Goal: Transaction & Acquisition: Purchase product/service

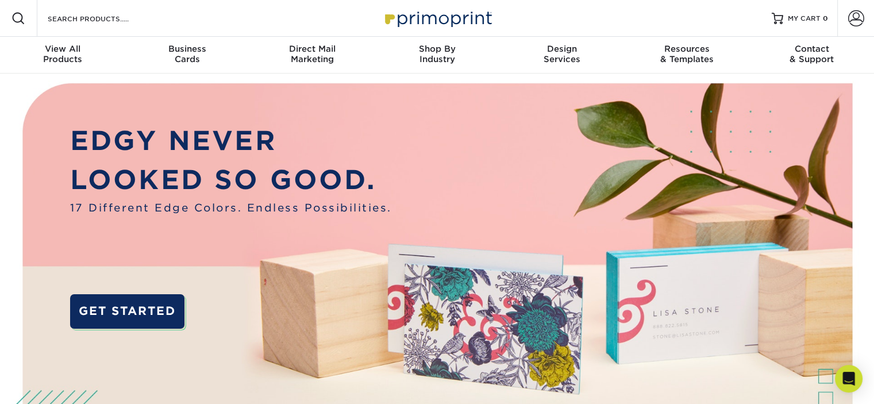
click at [156, 18] on div "Resources Menu Search Products Account SIGN IN CREATE AN ACCOUNT forgot passwor…" at bounding box center [437, 18] width 874 height 37
click at [108, 21] on input "Search Products" at bounding box center [103, 18] width 112 height 14
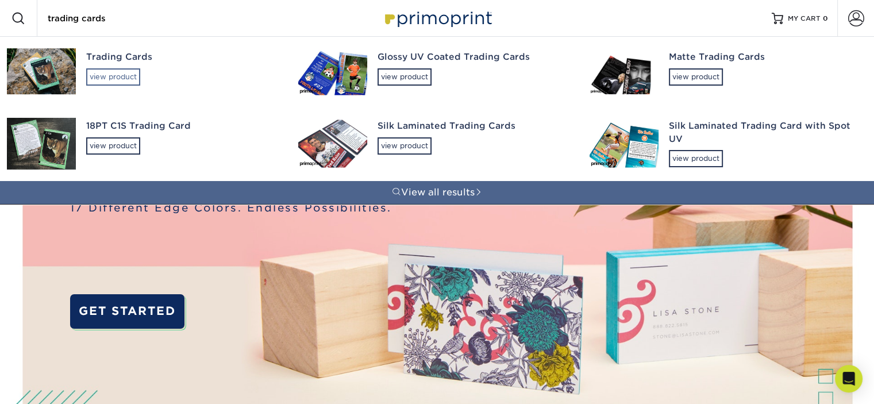
type input "trading cards"
click at [119, 72] on div "view product" at bounding box center [113, 76] width 54 height 17
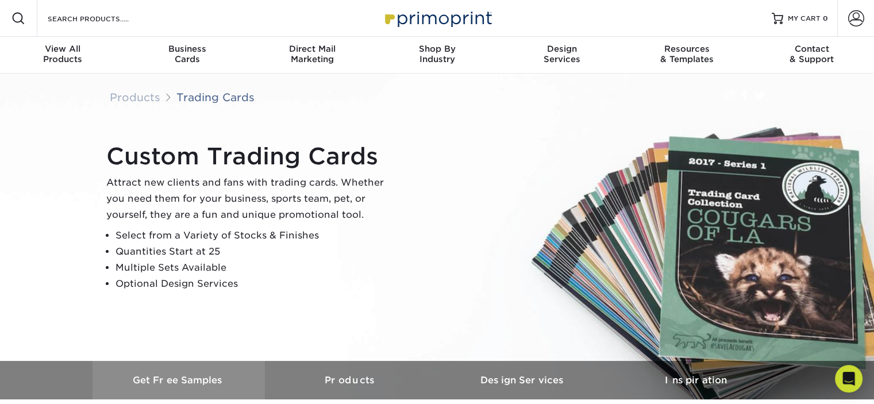
click at [176, 376] on h3 "Get Free Samples" at bounding box center [178, 380] width 172 height 11
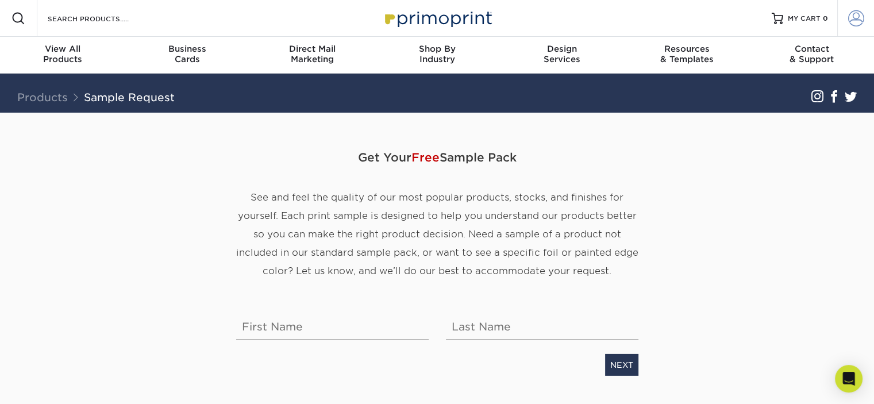
click at [854, 22] on span at bounding box center [856, 18] width 16 height 16
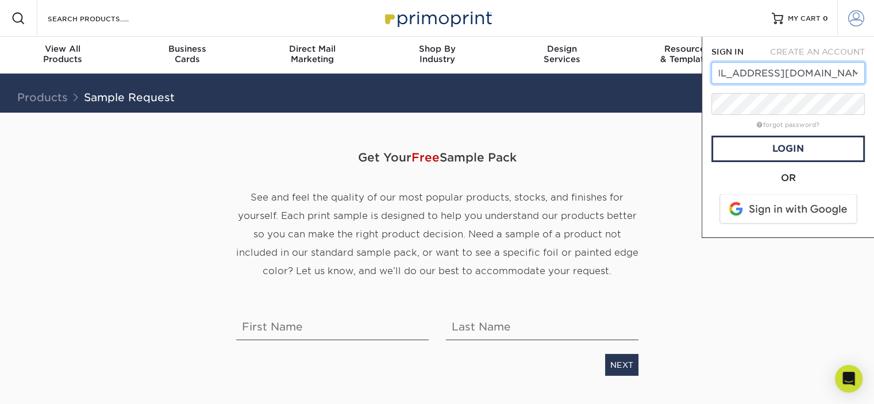
scroll to position [0, 34]
type input "sarahweaver@hinkletownschool.org"
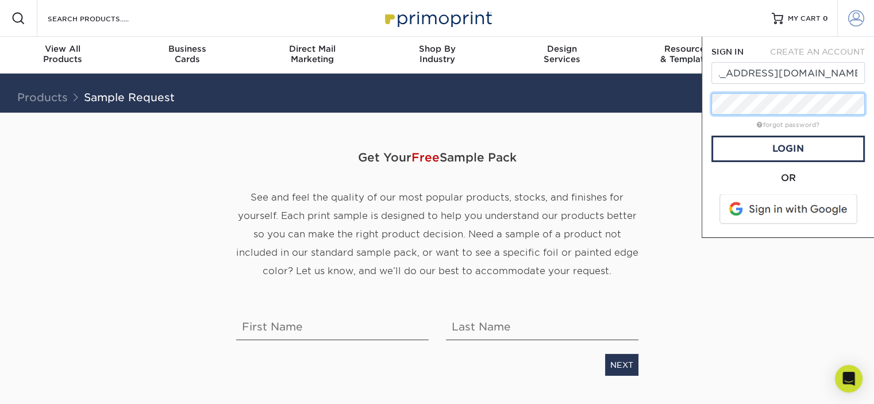
scroll to position [0, 0]
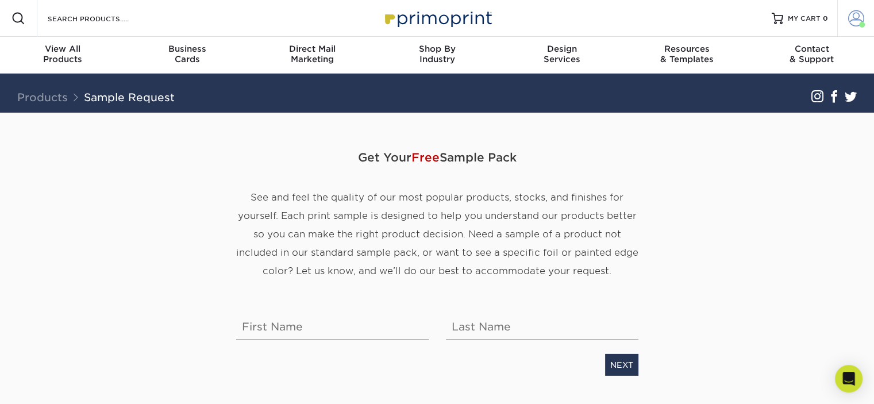
click at [853, 20] on span at bounding box center [856, 18] width 16 height 16
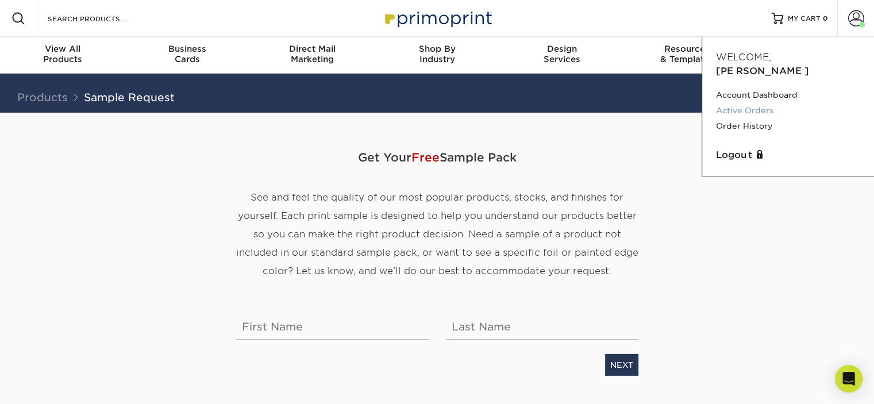
click at [749, 103] on link "Active Orders" at bounding box center [788, 111] width 144 height 16
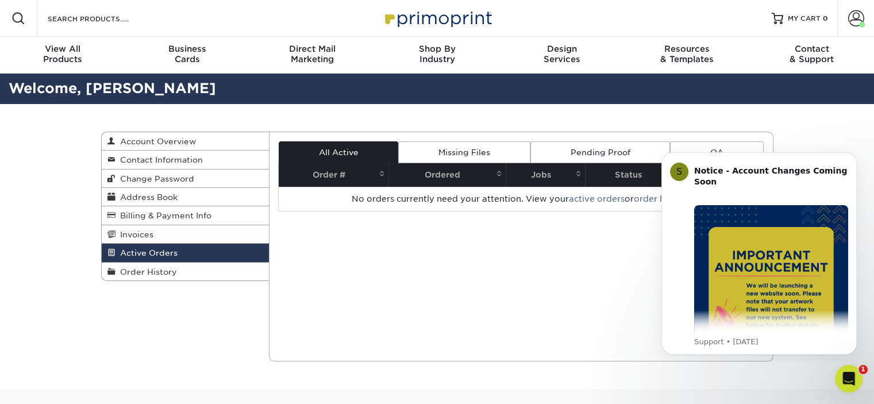
click at [412, 277] on div "Current Orders 0 Active 0 Missing Files" at bounding box center [521, 247] width 504 height 230
click at [99, 19] on input "Search Products" at bounding box center [103, 18] width 112 height 14
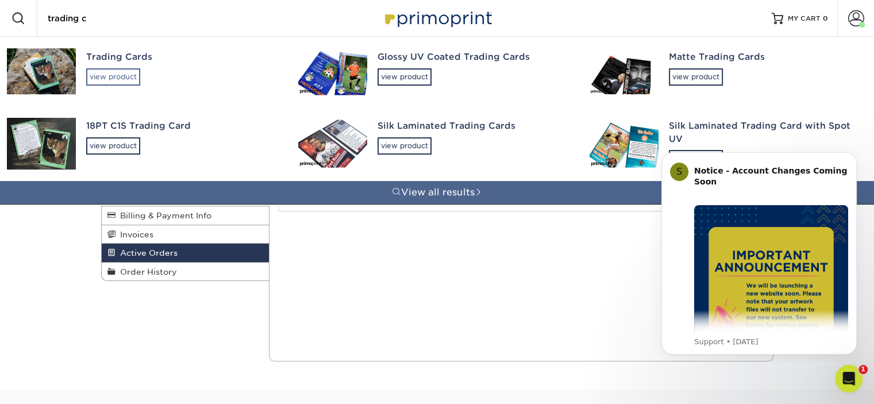
type input "trading c"
click at [106, 70] on div "view product" at bounding box center [113, 76] width 54 height 17
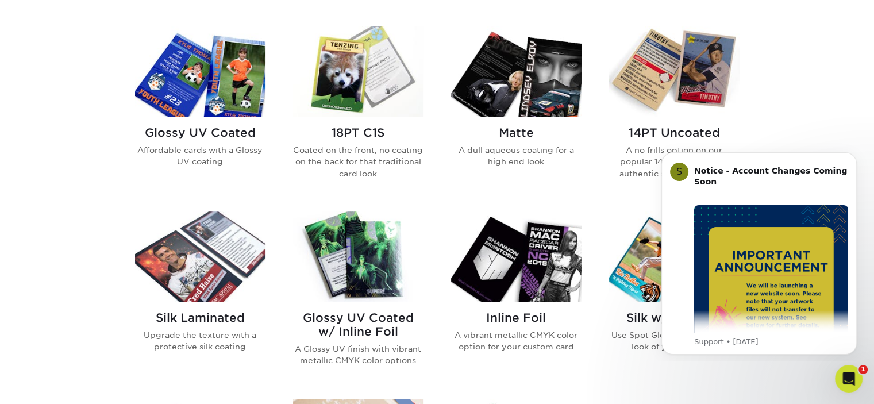
scroll to position [574, 0]
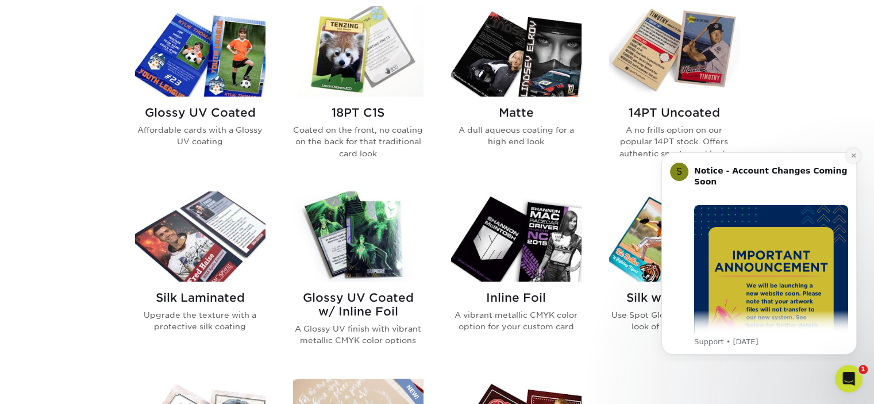
click at [852, 156] on icon "Dismiss notification" at bounding box center [853, 155] width 6 height 6
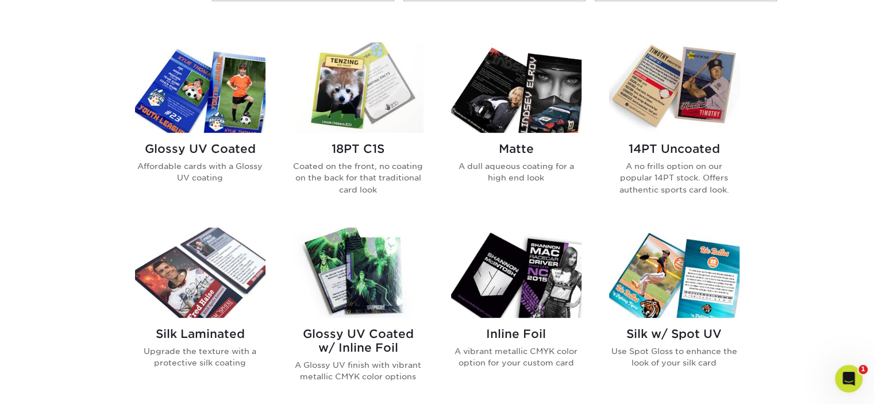
scroll to position [460, 0]
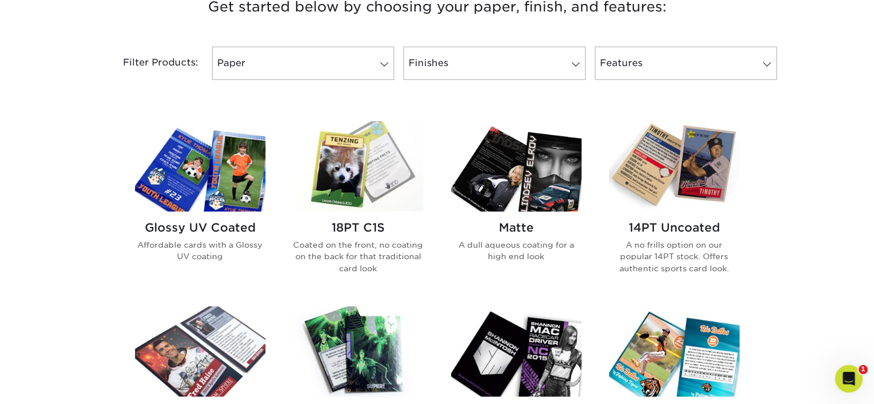
click at [229, 228] on h2 "Glossy UV Coated" at bounding box center [200, 228] width 130 height 14
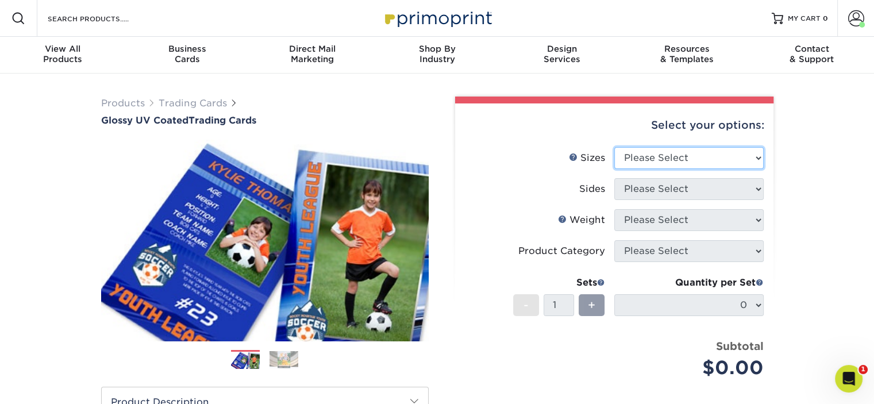
click at [754, 159] on select "Please Select 2.5" x 3.5"" at bounding box center [688, 158] width 149 height 22
click at [614, 147] on select "Please Select 2.5" x 3.5"" at bounding box center [688, 158] width 149 height 22
click at [747, 155] on select "Please Select 2.5" x 3.5"" at bounding box center [688, 158] width 149 height 22
select select "2.50x3.50"
click at [614, 147] on select "Please Select 2.5" x 3.5"" at bounding box center [688, 158] width 149 height 22
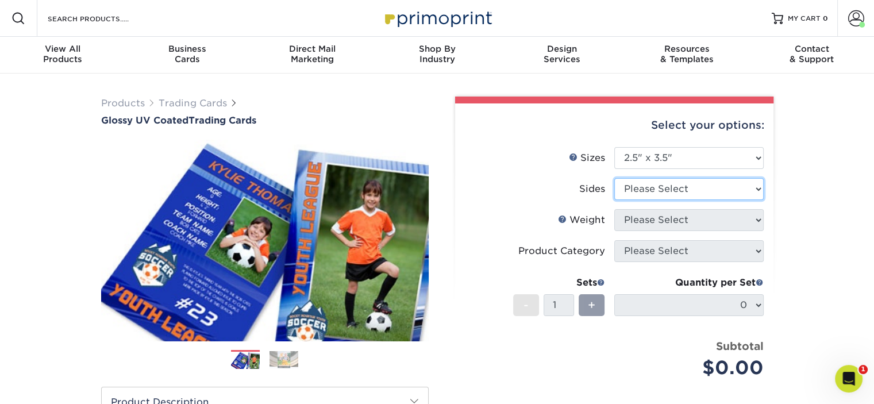
click at [744, 191] on select "Please Select Print Both Sides Print Front Only" at bounding box center [688, 189] width 149 height 22
select select "13abbda7-1d64-4f25-8bb2-c179b224825d"
click at [614, 178] on select "Please Select Print Both Sides Print Front Only" at bounding box center [688, 189] width 149 height 22
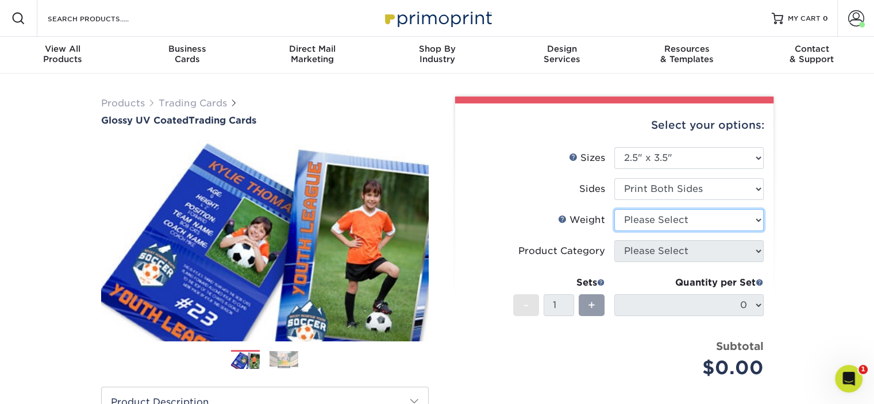
click at [732, 225] on select "Please Select 16PT 14PT 18PT C1S" at bounding box center [688, 220] width 149 height 22
select select "14PT"
click at [614, 209] on select "Please Select 16PT 14PT 18PT C1S" at bounding box center [688, 220] width 149 height 22
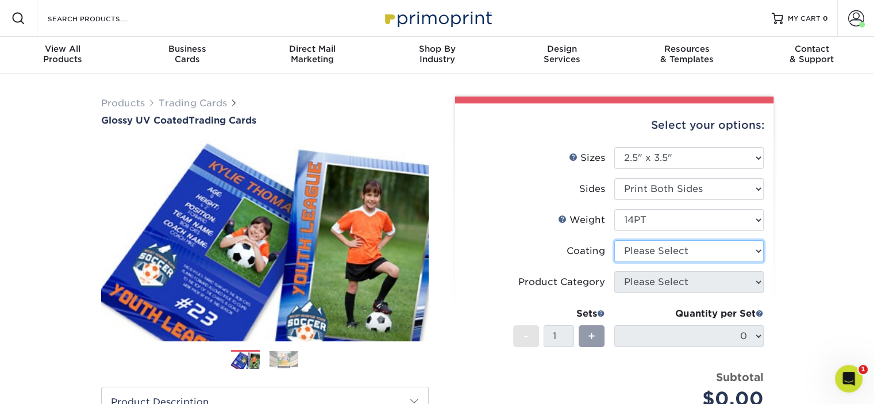
click at [730, 251] on select at bounding box center [688, 251] width 149 height 22
select select "ae367451-b2b8-45df-a344-0f05b6a12993"
click at [614, 240] on select at bounding box center [688, 251] width 149 height 22
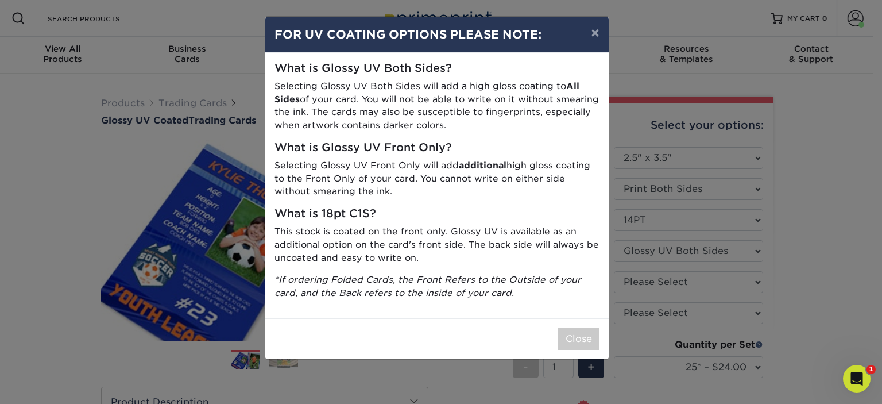
click at [486, 205] on div "What is Glossy UV Both Sides? Selecting Glossy UV Both Sides will add a high gl…" at bounding box center [437, 185] width 344 height 265
click at [595, 34] on button "×" at bounding box center [595, 33] width 26 height 32
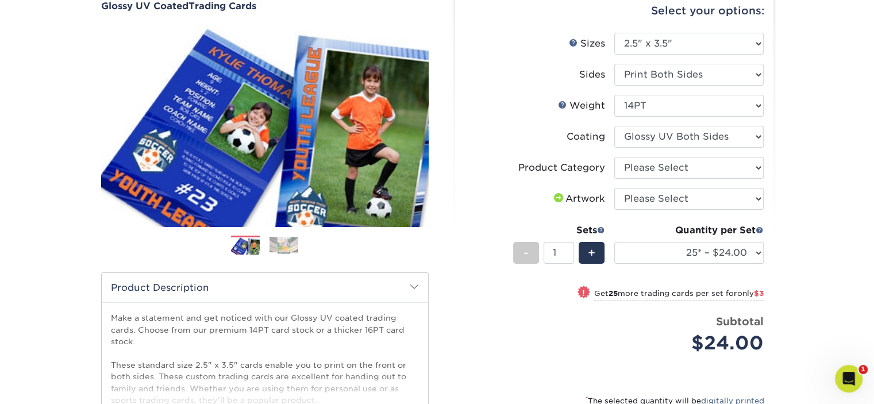
scroll to position [115, 0]
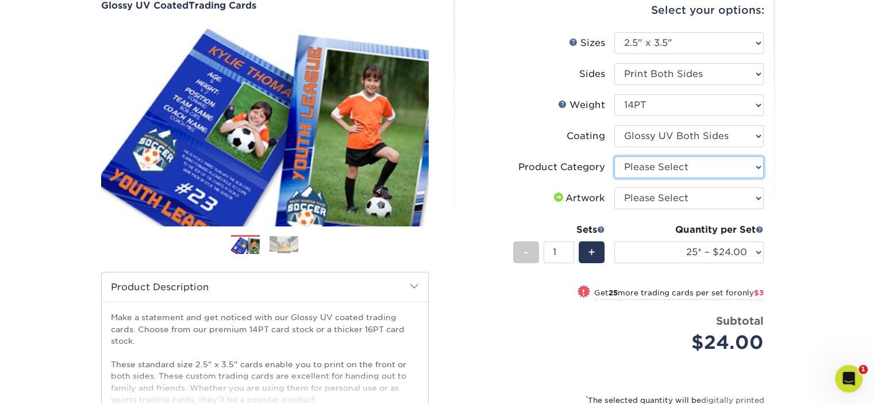
click at [703, 167] on select "Please Select Trading Cards" at bounding box center [688, 167] width 149 height 22
select select "c2f9bce9-36c2-409d-b101-c29d9d031e18"
click at [614, 156] on select "Please Select Trading Cards" at bounding box center [688, 167] width 149 height 22
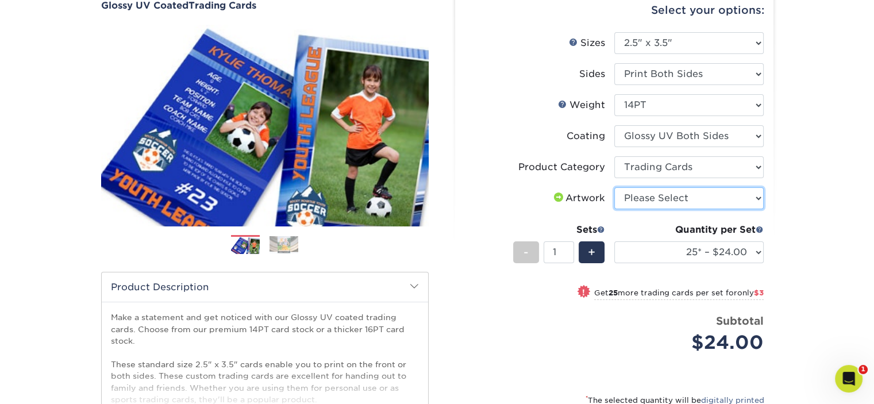
click at [703, 198] on select "Please Select I will upload files I need a design - $100" at bounding box center [688, 198] width 149 height 22
select select "upload"
click at [614, 187] on select "Please Select I will upload files I need a design - $100" at bounding box center [688, 198] width 149 height 22
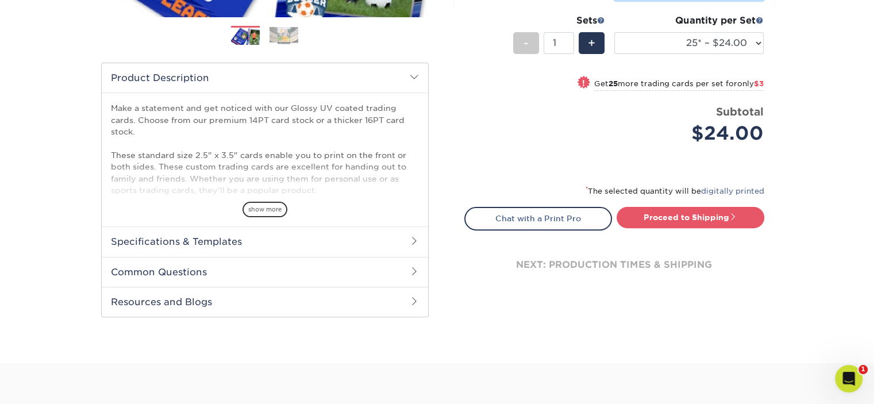
scroll to position [230, 0]
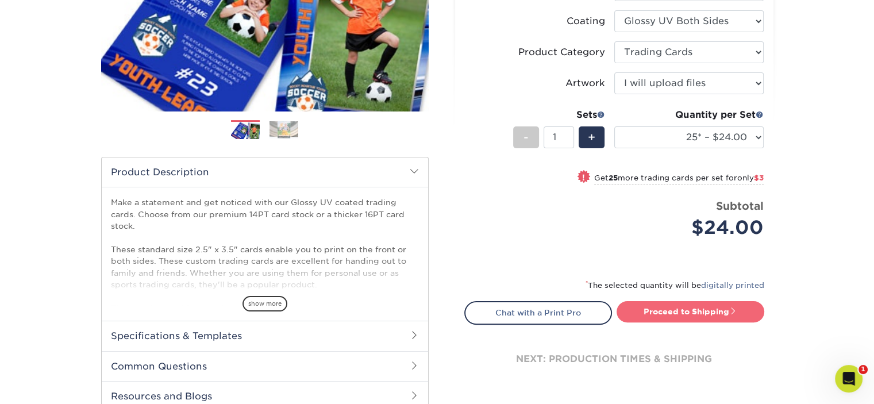
click at [690, 310] on link "Proceed to Shipping" at bounding box center [690, 311] width 148 height 21
type input "Set 1"
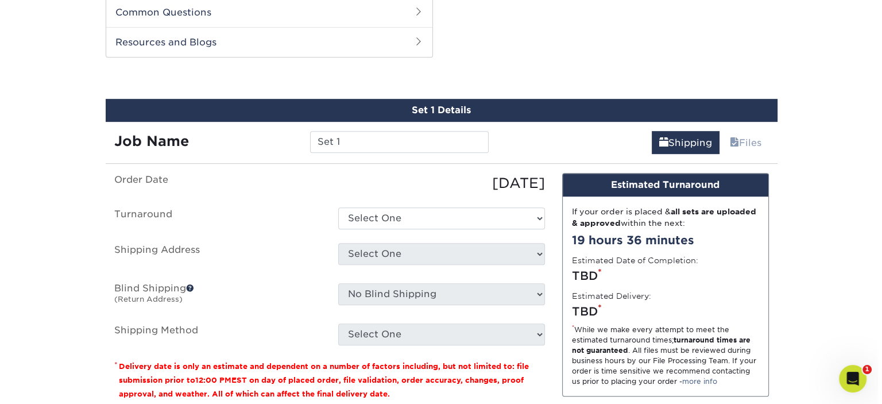
scroll to position [641, 0]
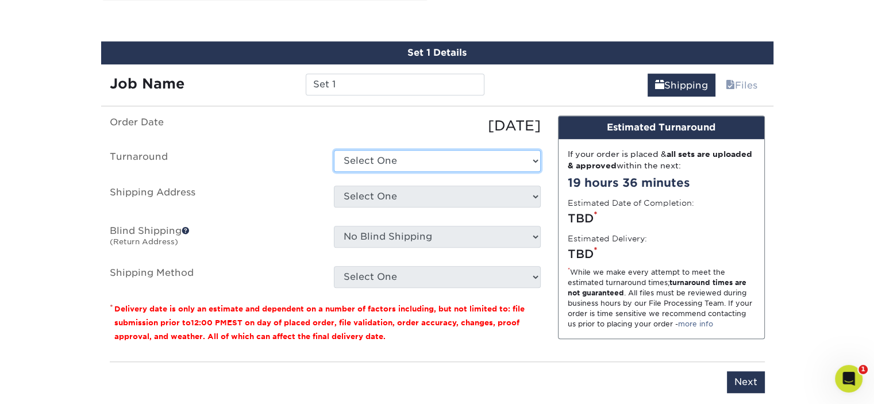
click at [434, 162] on select "Select One 2-4 Business Days 2 Day Next Business Day" at bounding box center [437, 161] width 207 height 22
select select "9cf58468-b831-4d3f-8119-53ee28c2e08f"
click at [334, 150] on select "Select One 2-4 Business Days 2 Day Next Business Day" at bounding box center [437, 161] width 207 height 22
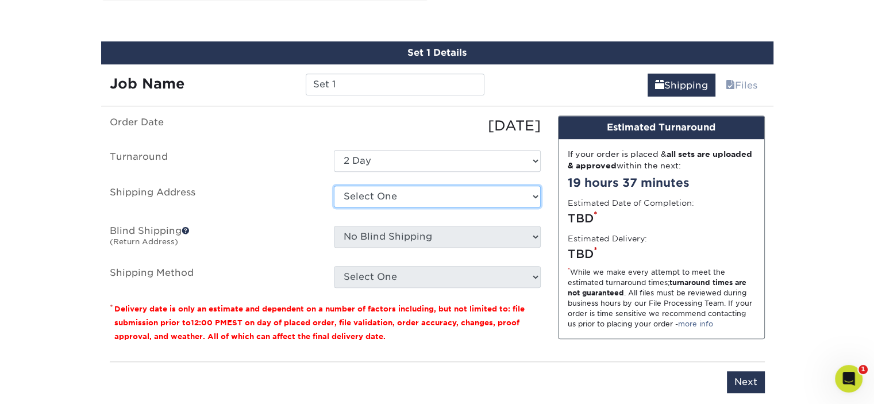
click at [395, 194] on select "Select One + Add New Address" at bounding box center [437, 197] width 207 height 22
select select "newaddress"
click at [334, 186] on select "Select One + Add New Address" at bounding box center [437, 197] width 207 height 22
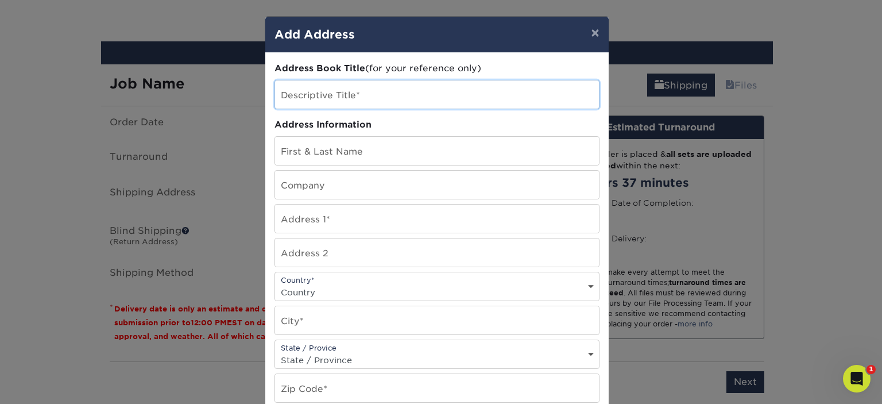
click at [368, 96] on input "text" at bounding box center [437, 94] width 324 height 28
type input "Mascot 1"
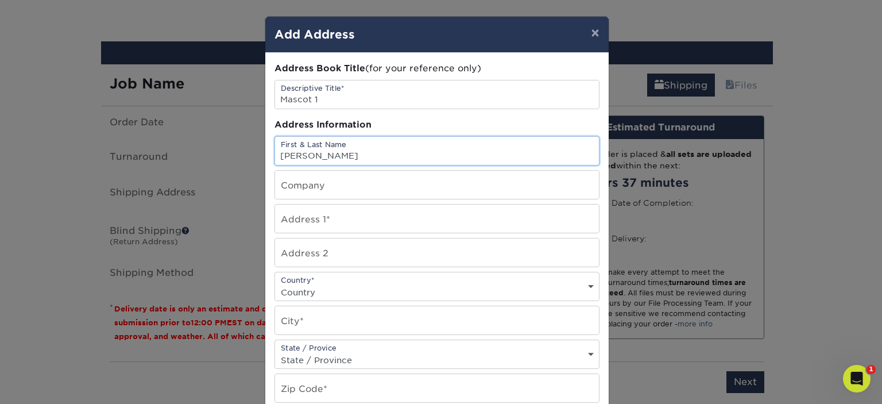
type input "[PERSON_NAME]"
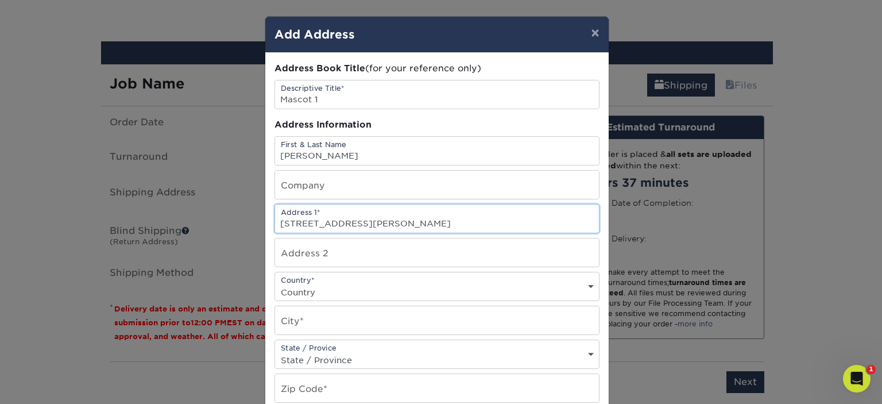
type input "[STREET_ADDRESS][PERSON_NAME]"
select select "US"
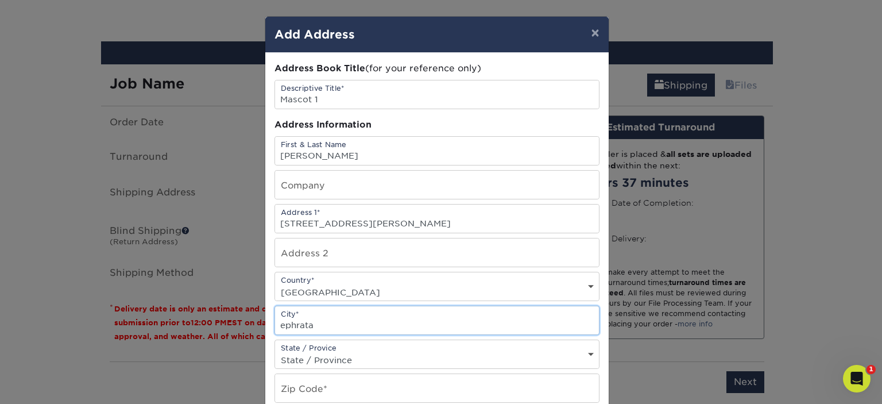
type input "ephrata"
select select "PA"
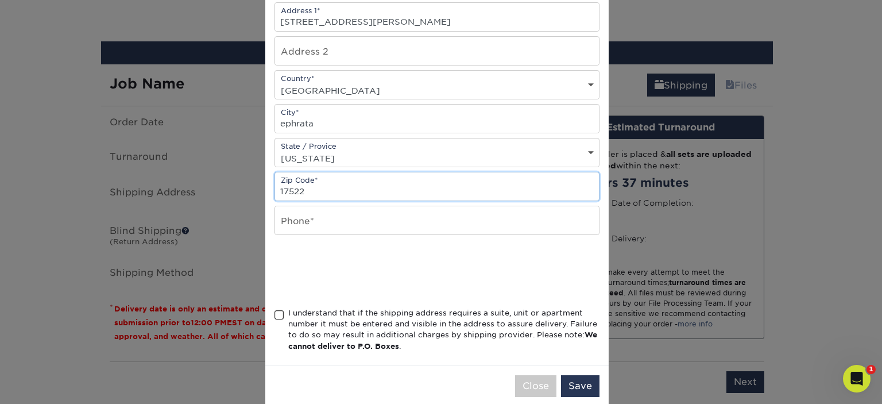
scroll to position [217, 0]
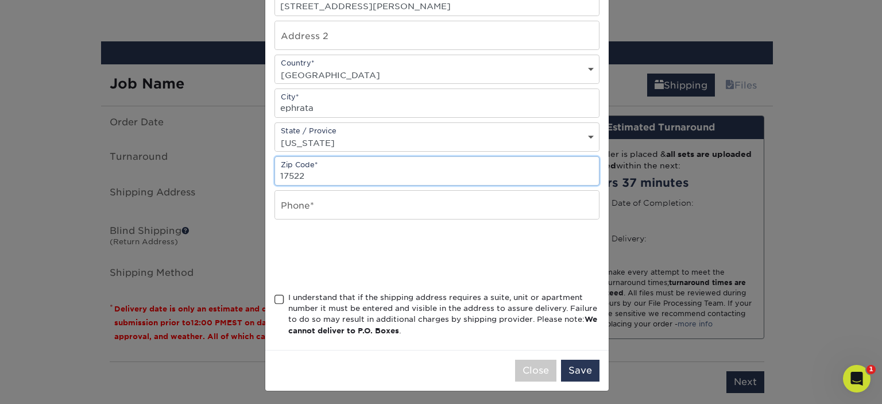
type input "17522"
click at [326, 202] on input "text" at bounding box center [437, 205] width 324 height 28
type input "7173149534"
click at [275, 298] on span at bounding box center [280, 299] width 10 height 11
click at [0, 0] on input "I understand that if the shipping address requires a suite, unit or apartment n…" at bounding box center [0, 0] width 0 height 0
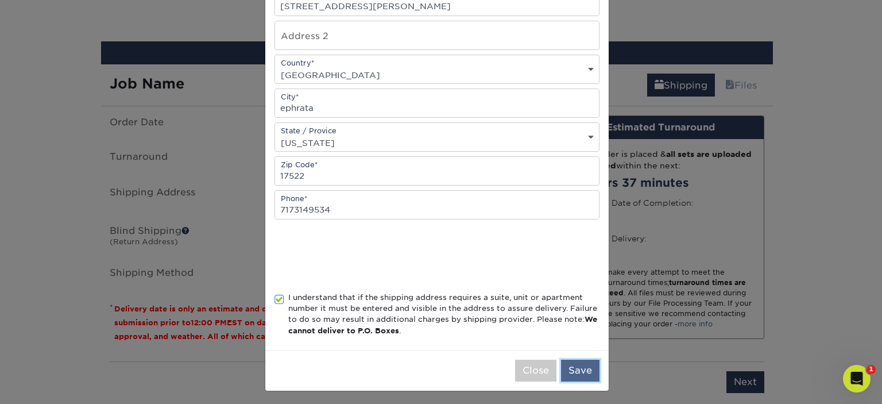
click at [574, 364] on button "Save" at bounding box center [580, 371] width 38 height 22
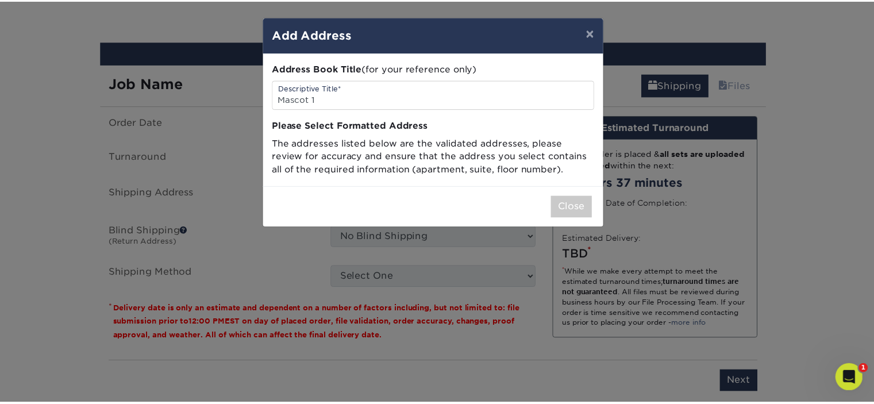
scroll to position [0, 0]
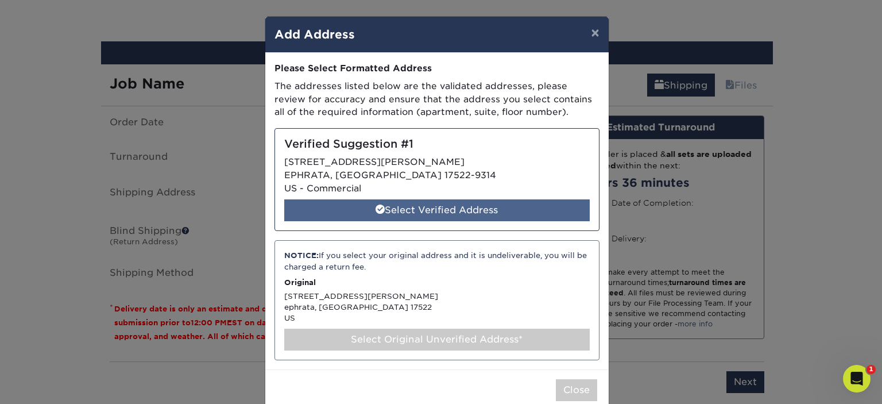
click at [404, 207] on div "Select Verified Address" at bounding box center [437, 210] width 306 height 22
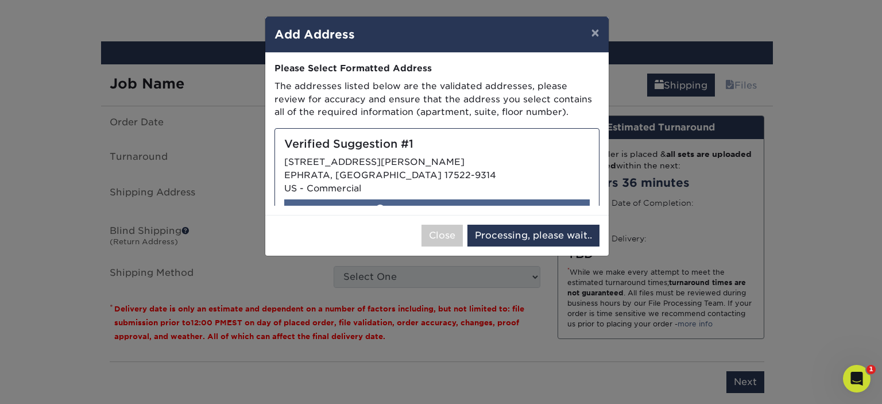
select select "286049"
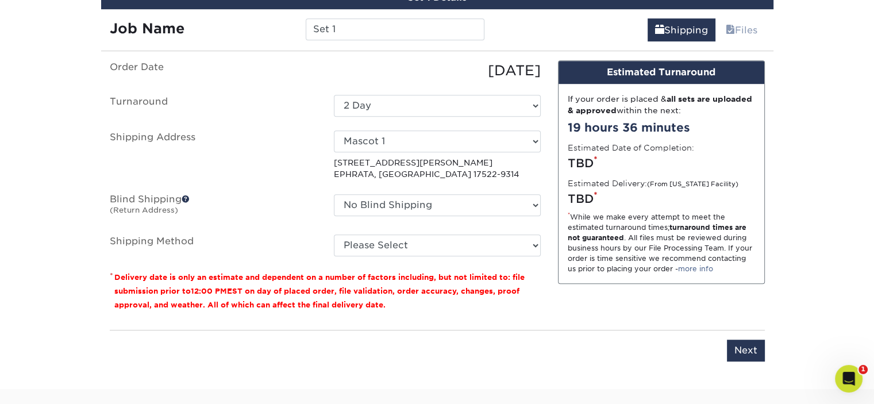
scroll to position [699, 0]
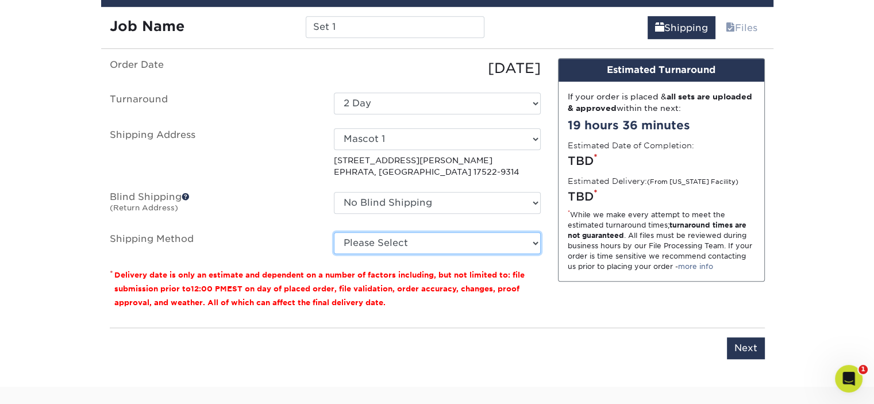
click at [489, 247] on select "Please Select Ground Shipping (+$11.60) 3 Day Shipping Service (+$11.98) 2 Day …" at bounding box center [437, 243] width 207 height 22
select select "13"
click at [334, 232] on select "Please Select Ground Shipping (+$11.60) 3 Day Shipping Service (+$11.98) 2 Day …" at bounding box center [437, 243] width 207 height 22
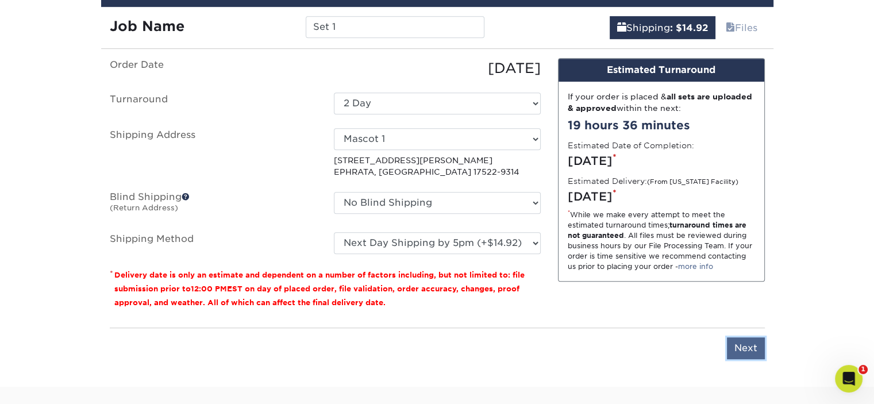
click at [742, 345] on input "Next" at bounding box center [746, 348] width 38 height 22
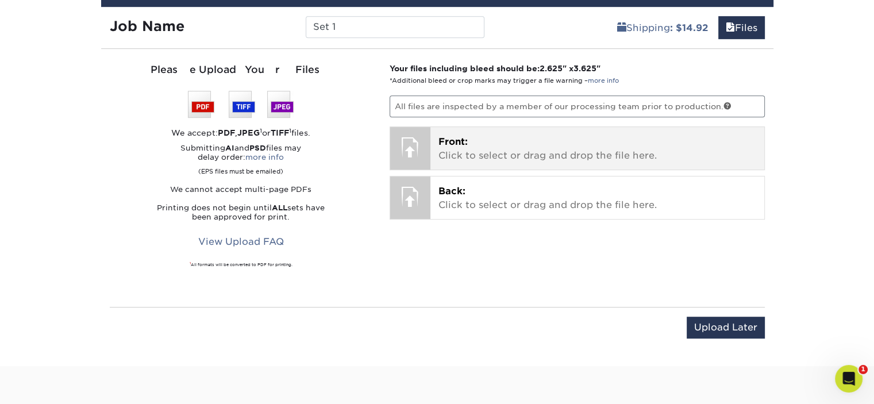
click at [478, 156] on p "Front: Click to select or drag and drop the file here." at bounding box center [597, 149] width 318 height 28
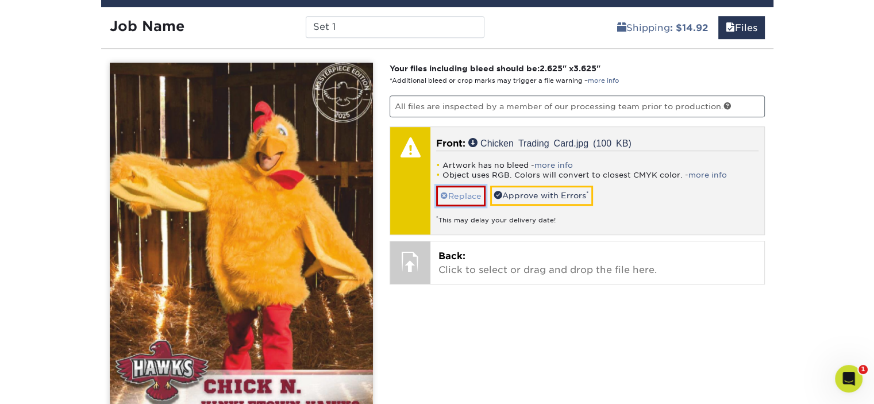
click at [458, 194] on link "Replace" at bounding box center [460, 196] width 49 height 20
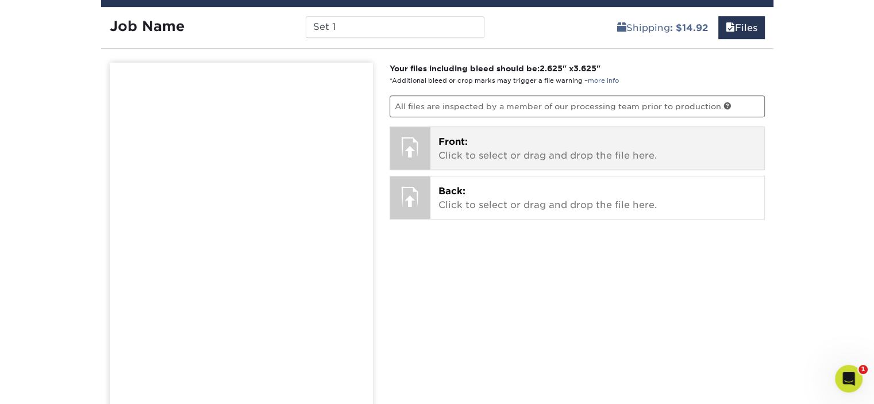
click at [475, 149] on p "Front: Click to select or drag and drop the file here." at bounding box center [597, 149] width 318 height 28
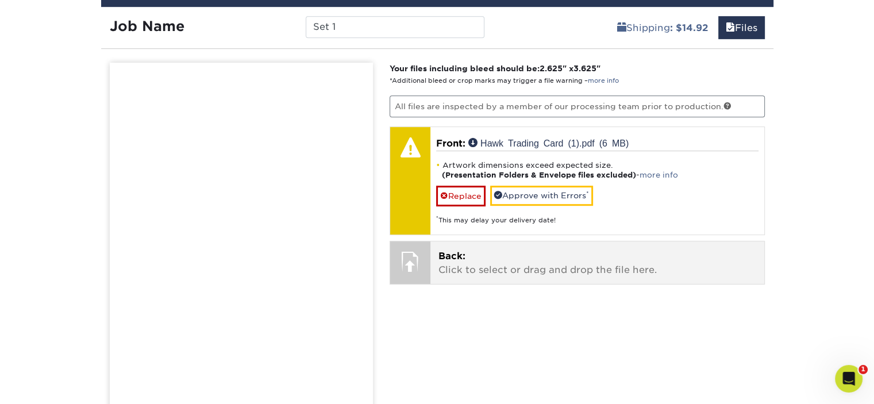
scroll to position [756, 0]
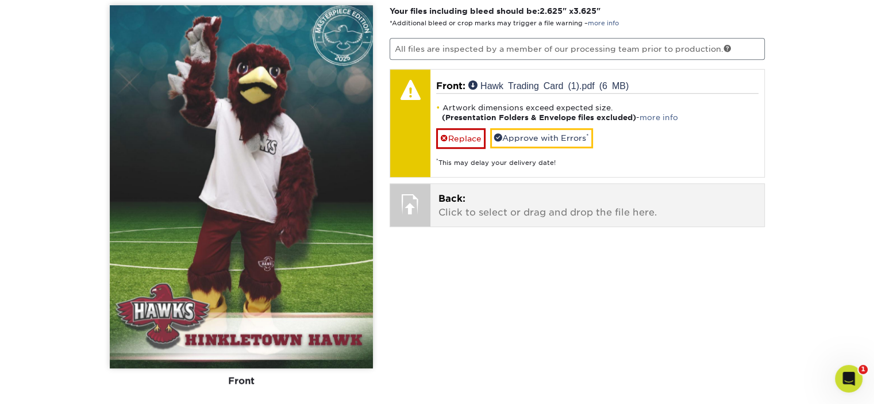
click at [507, 213] on p "Back: Click to select or drag and drop the file here." at bounding box center [597, 206] width 318 height 28
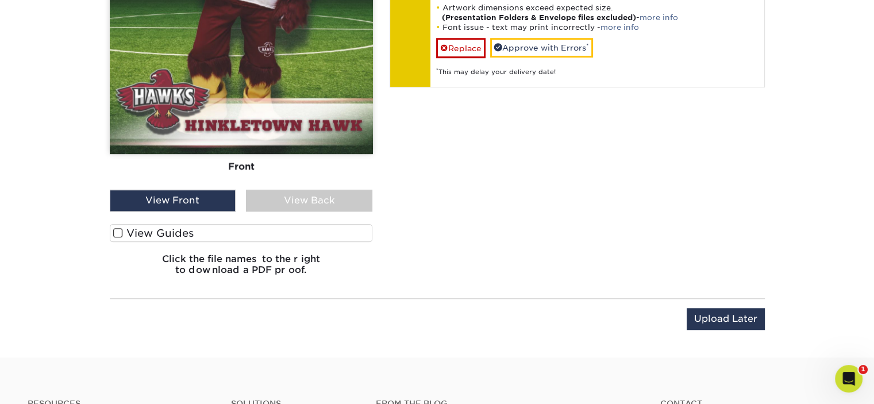
scroll to position [986, 0]
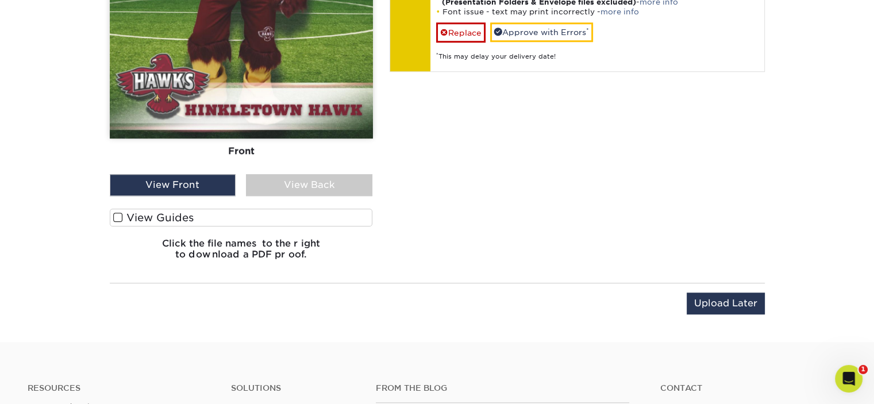
click at [175, 213] on label "View Guides" at bounding box center [241, 218] width 263 height 18
click at [0, 0] on input "View Guides" at bounding box center [0, 0] width 0 height 0
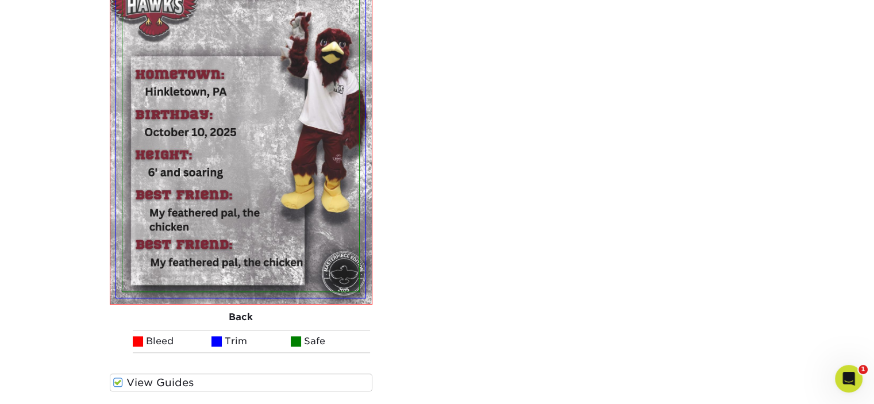
scroll to position [1143, 0]
